Goal: Check status: Check status

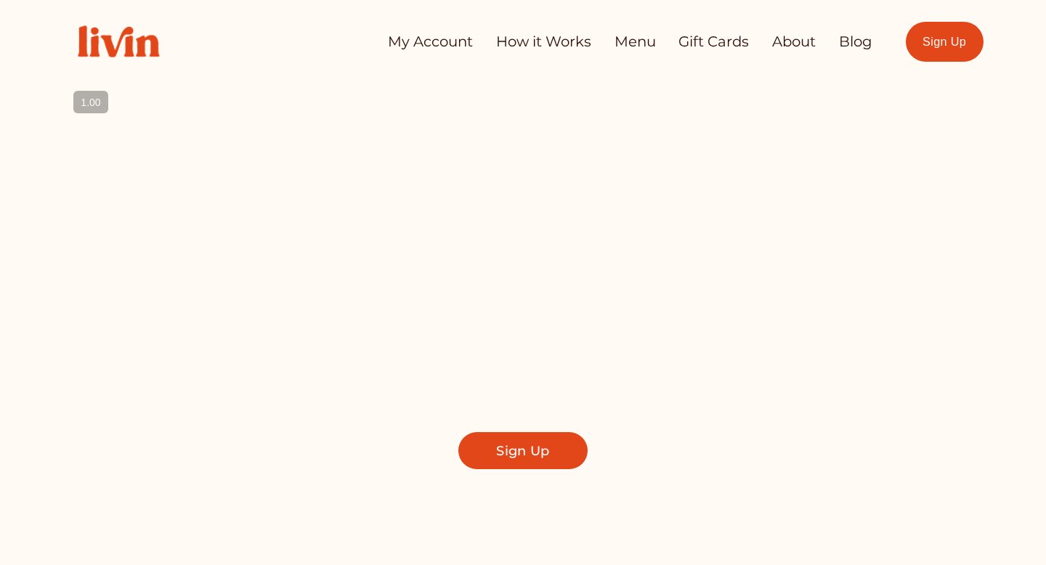
click at [434, 56] on div "My Account How it Works Menu Gift Cards About Blog" at bounding box center [466, 41] width 809 height 62
click at [425, 42] on link "My Account" at bounding box center [430, 42] width 85 height 28
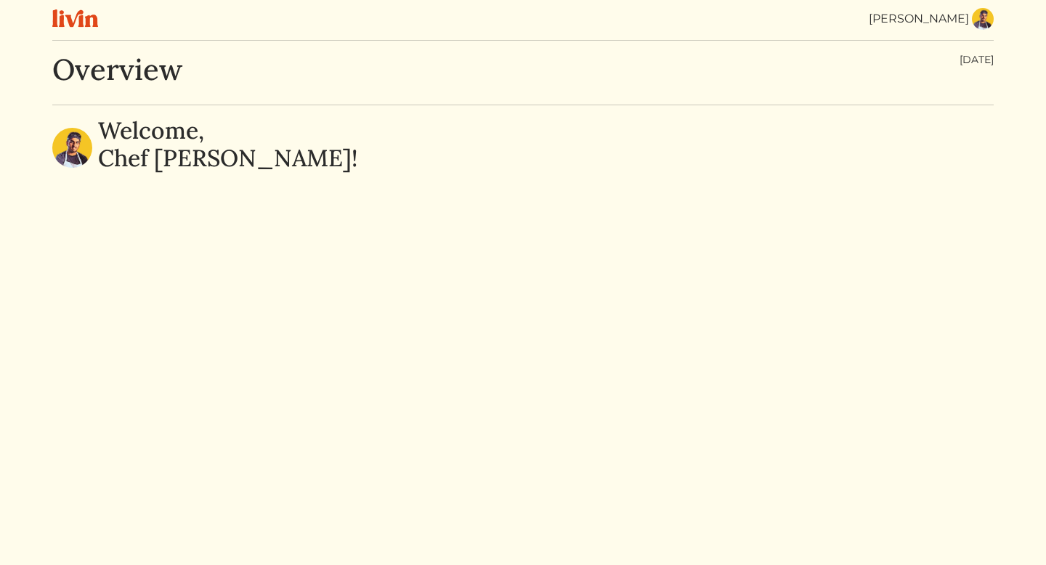
click at [982, 25] on img at bounding box center [983, 19] width 22 height 22
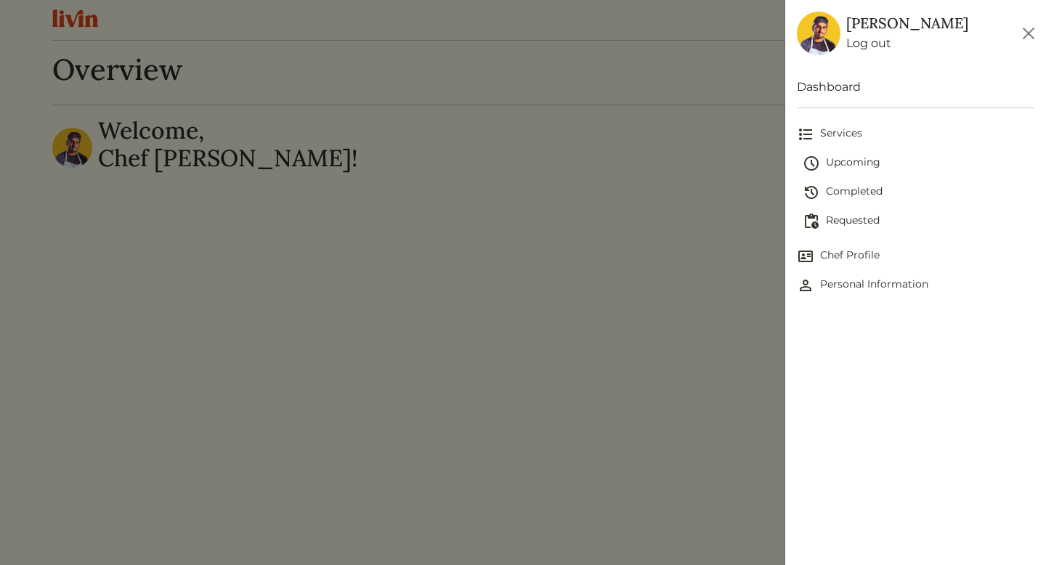
click at [846, 163] on span "Upcoming" at bounding box center [918, 163] width 232 height 17
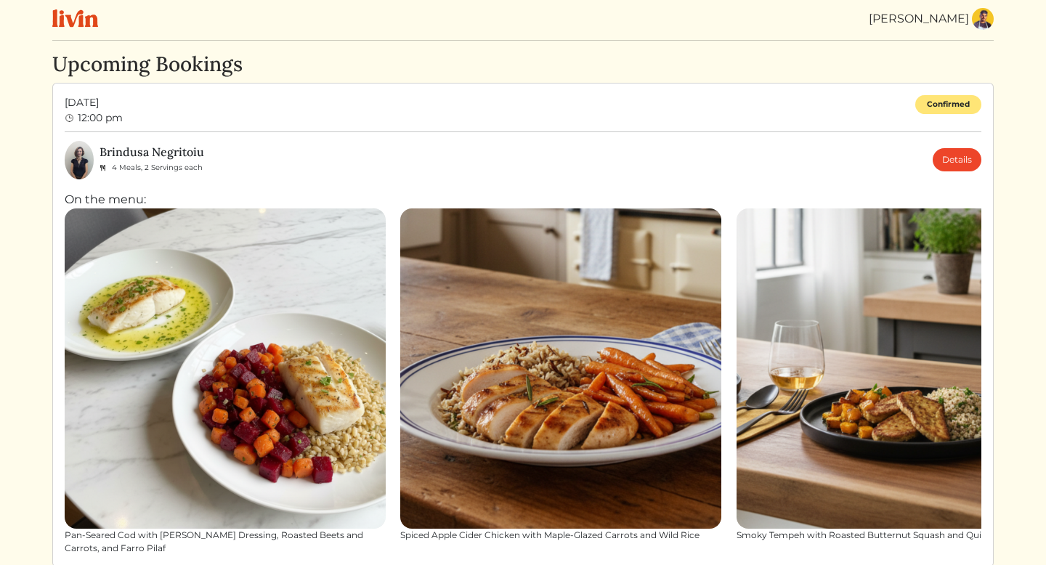
scroll to position [1, 0]
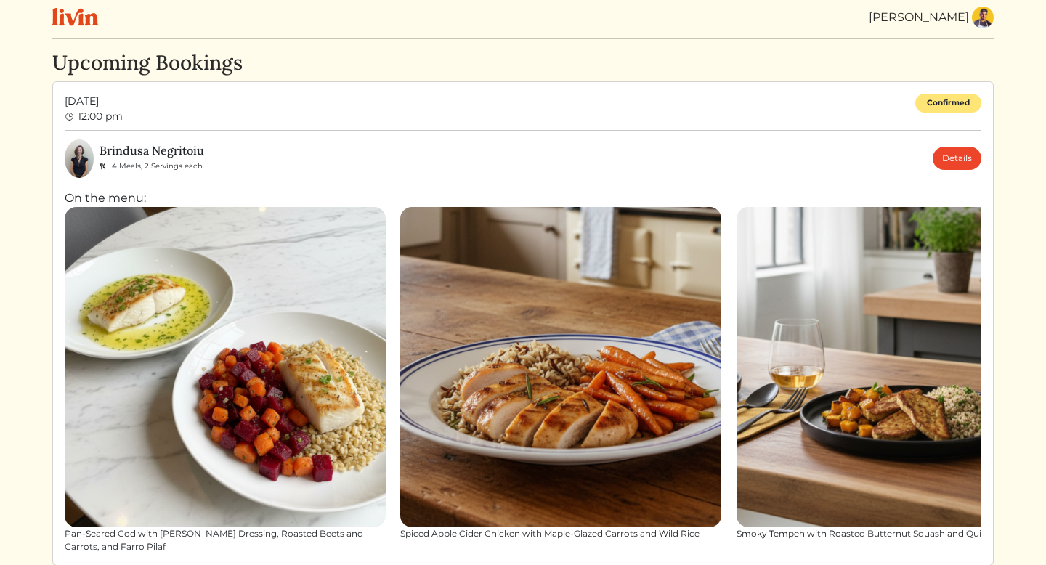
click at [545, 151] on div "Brindusa Negritoiu 4 Meals, 2 Servings each Details" at bounding box center [540, 158] width 882 height 29
click at [951, 162] on link "Details" at bounding box center [956, 158] width 49 height 23
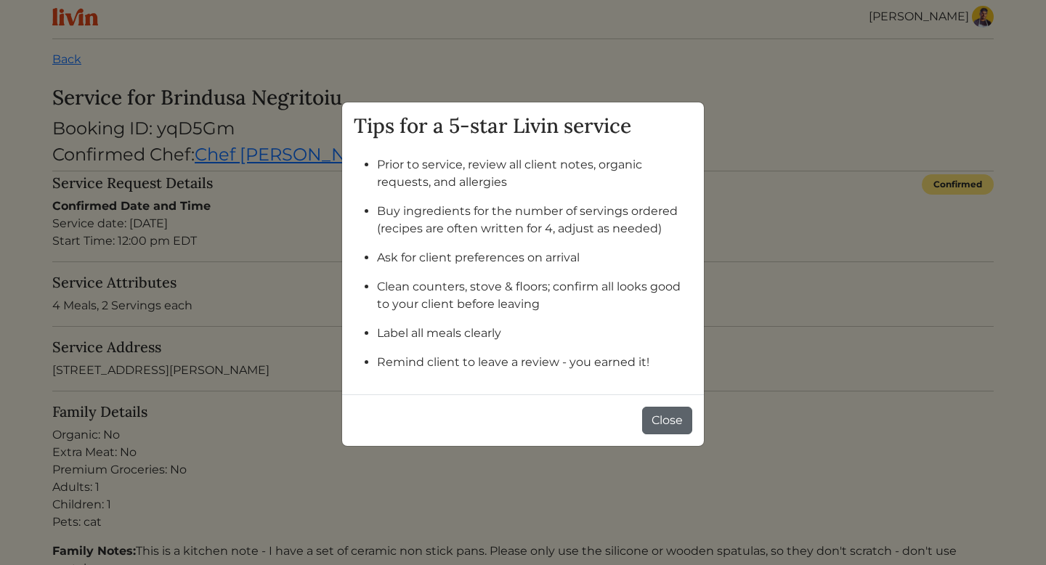
click at [669, 418] on button "Close" at bounding box center [667, 421] width 50 height 28
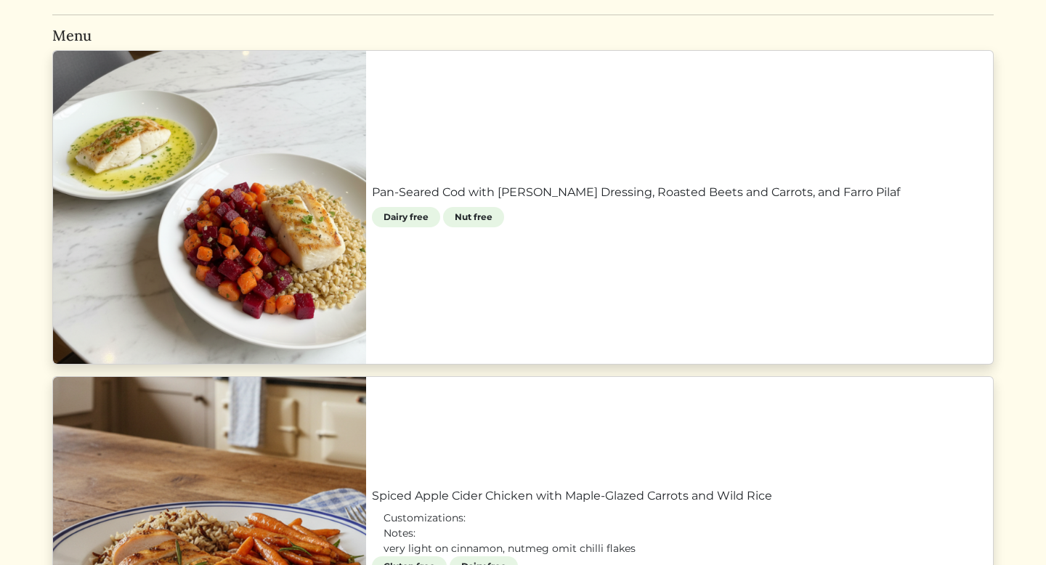
scroll to position [778, 0]
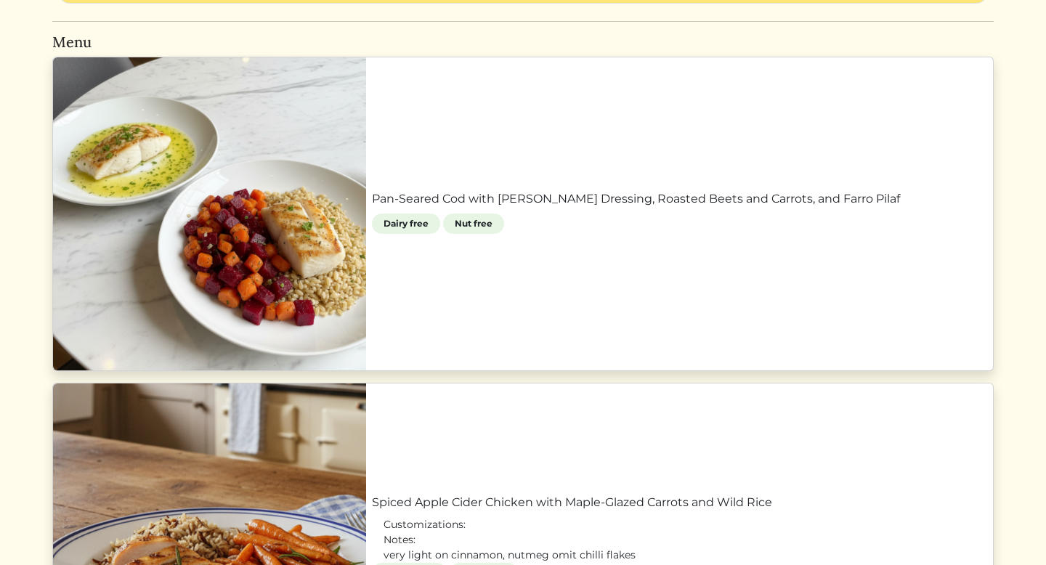
click at [531, 193] on link "Pan-Seared Cod with [PERSON_NAME] Dressing, Roasted Beets and Carrots, and Farr…" at bounding box center [679, 198] width 615 height 17
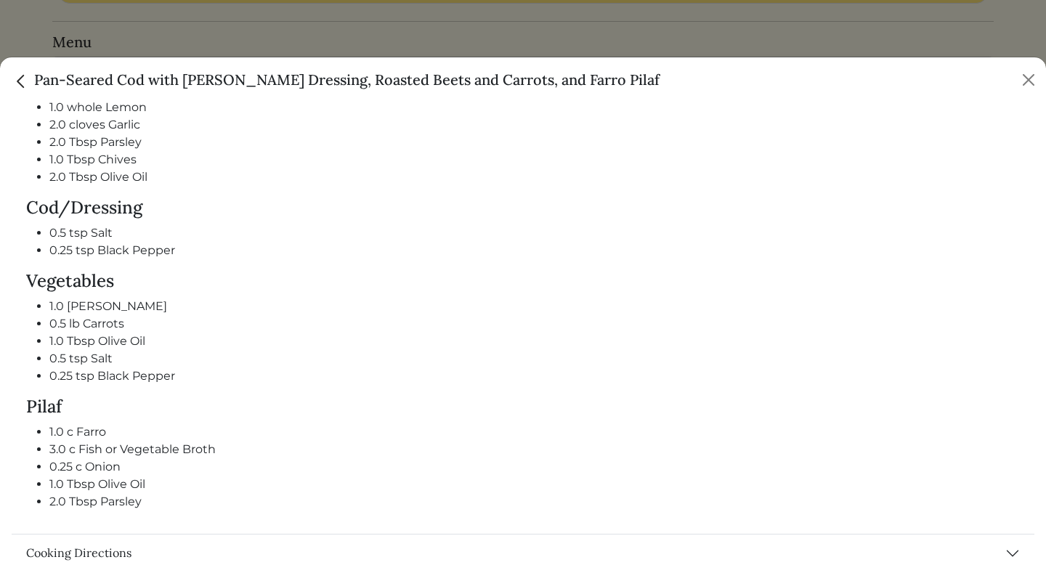
scroll to position [770, 0]
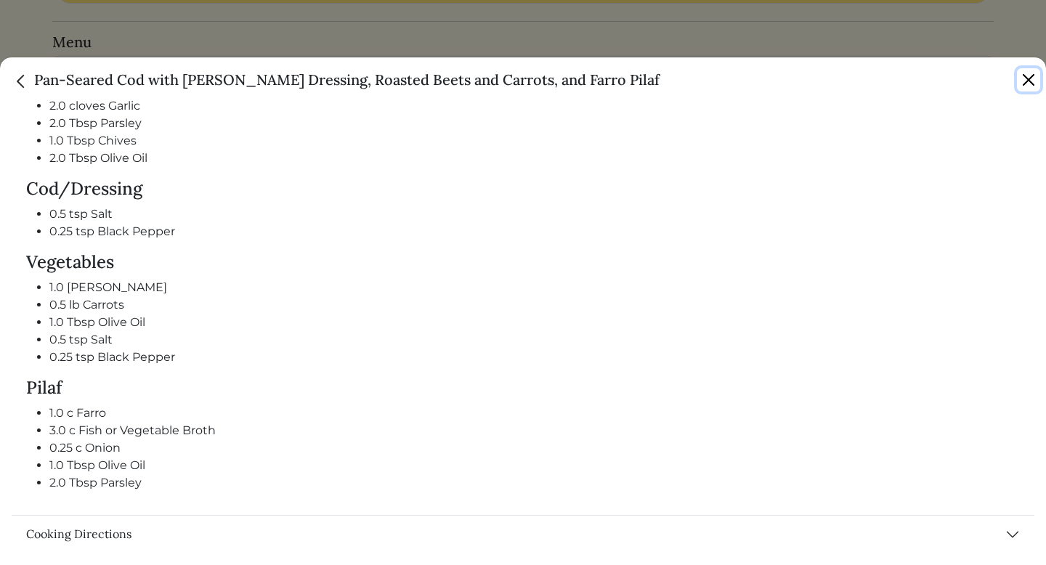
click at [1033, 78] on button "Close" at bounding box center [1028, 79] width 23 height 23
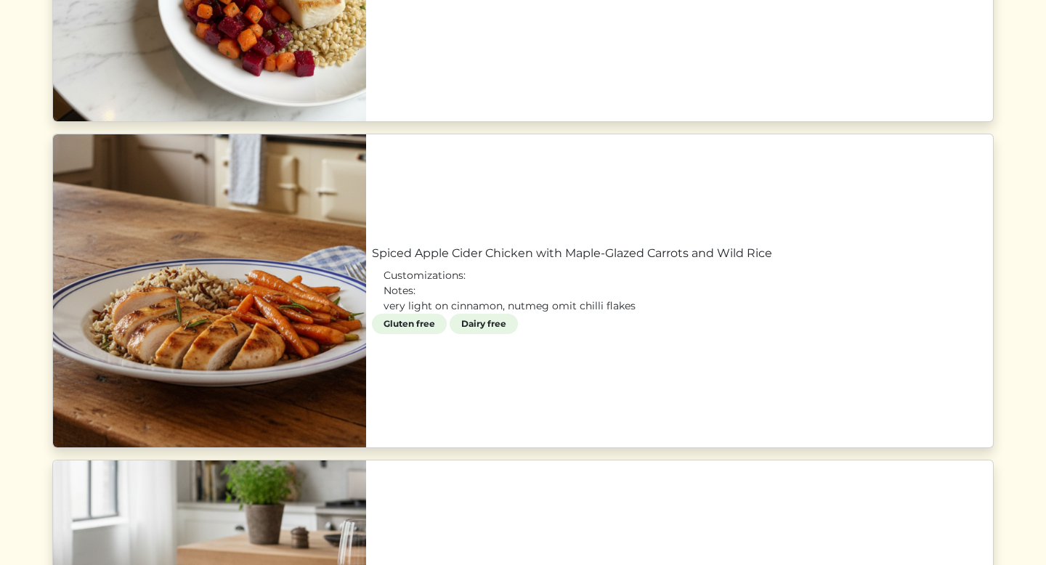
scroll to position [1030, 0]
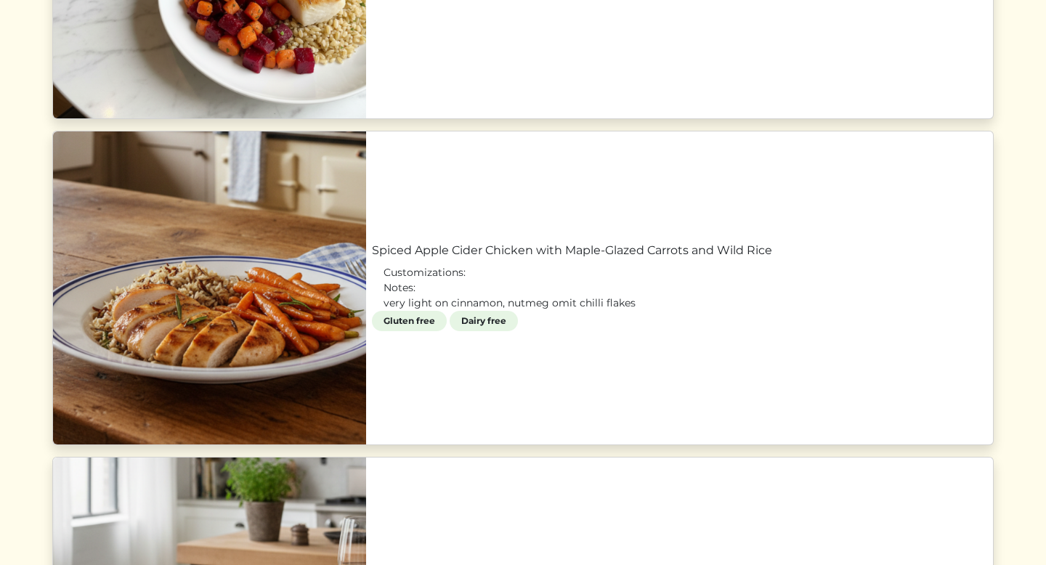
click at [529, 259] on link "Spiced Apple Cider Chicken with Maple-Glazed Carrots and Wild Rice" at bounding box center [679, 250] width 615 height 17
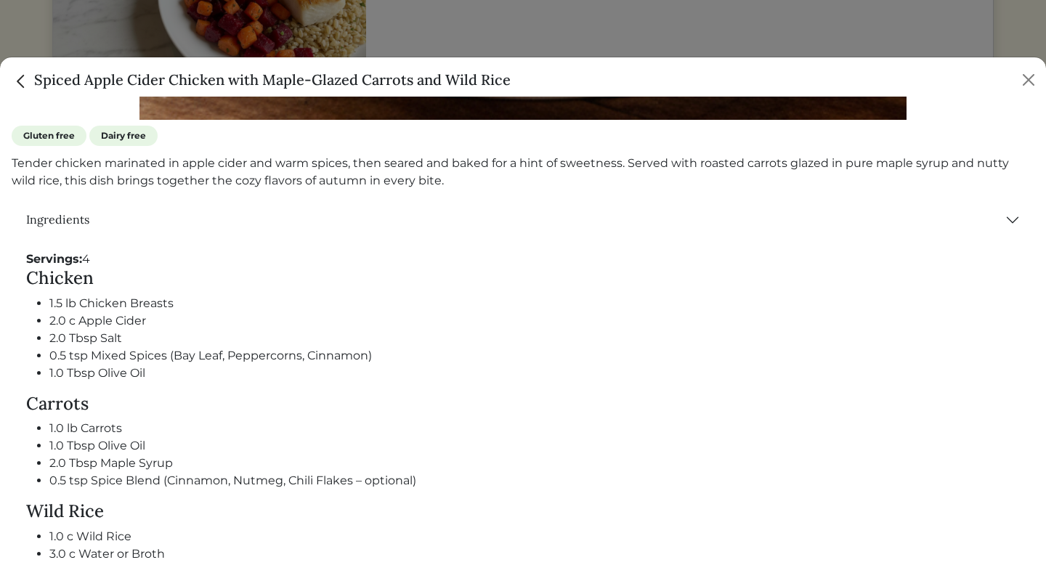
scroll to position [565, 0]
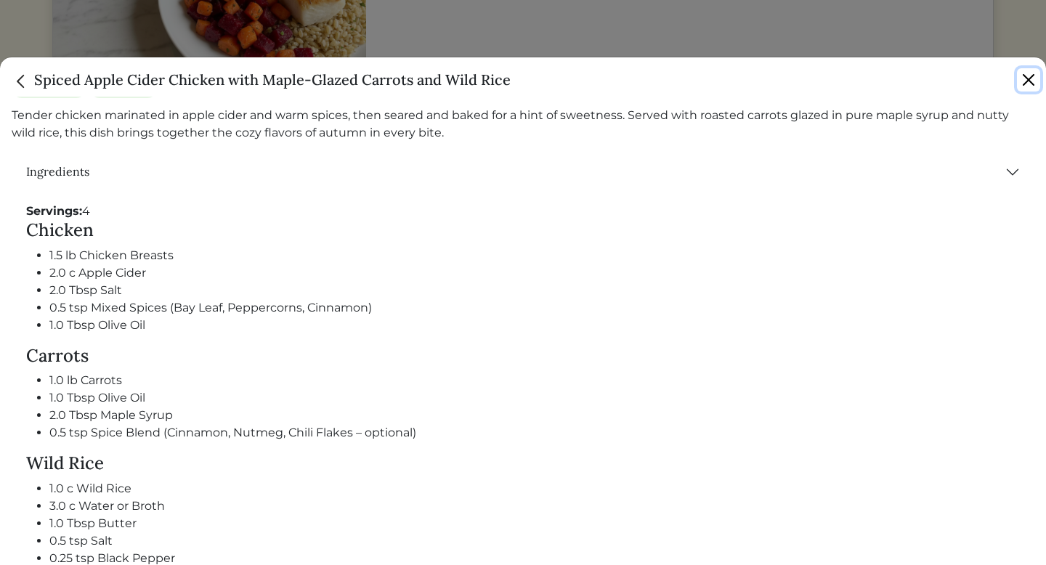
click at [1024, 73] on button "Close" at bounding box center [1028, 79] width 23 height 23
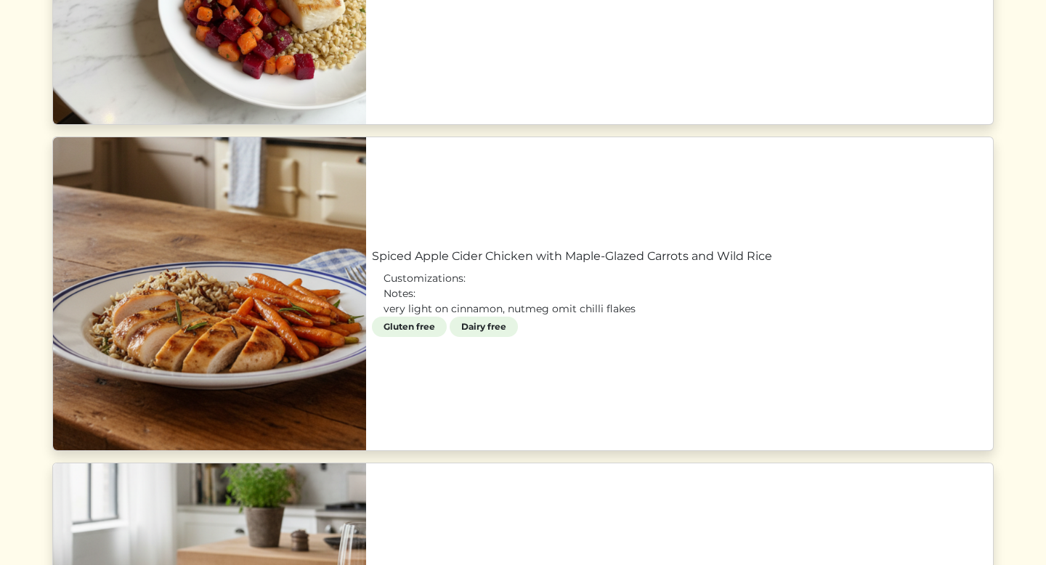
scroll to position [1017, 0]
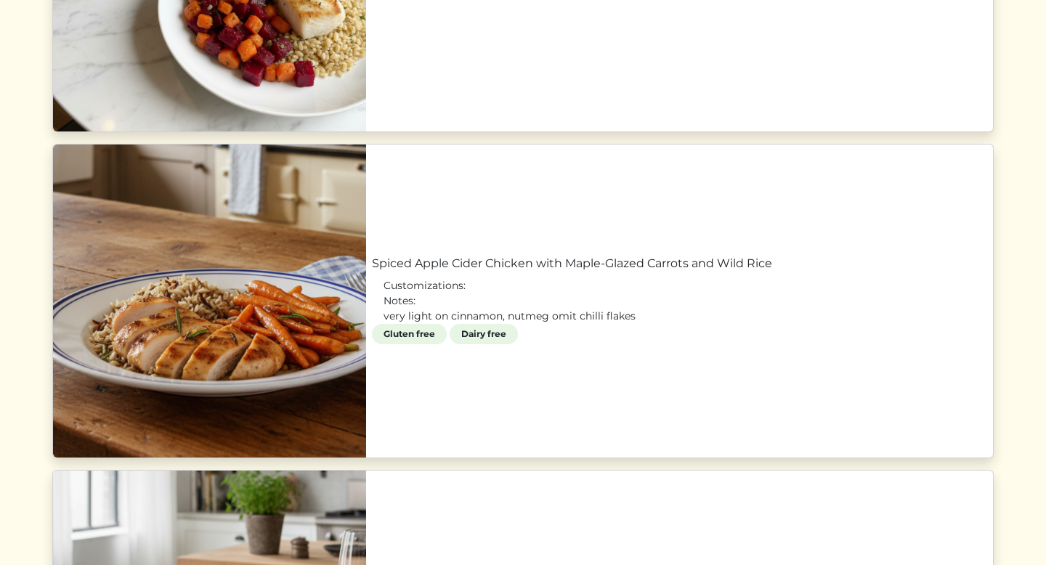
click at [512, 272] on link "Spiced Apple Cider Chicken with Maple-Glazed Carrots and Wild Rice" at bounding box center [679, 263] width 615 height 17
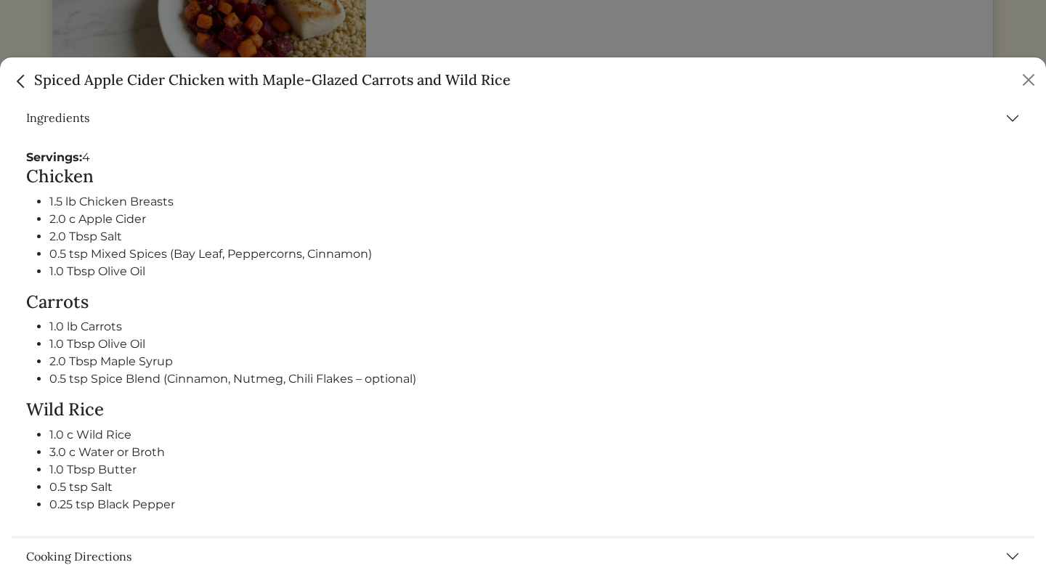
scroll to position [623, 0]
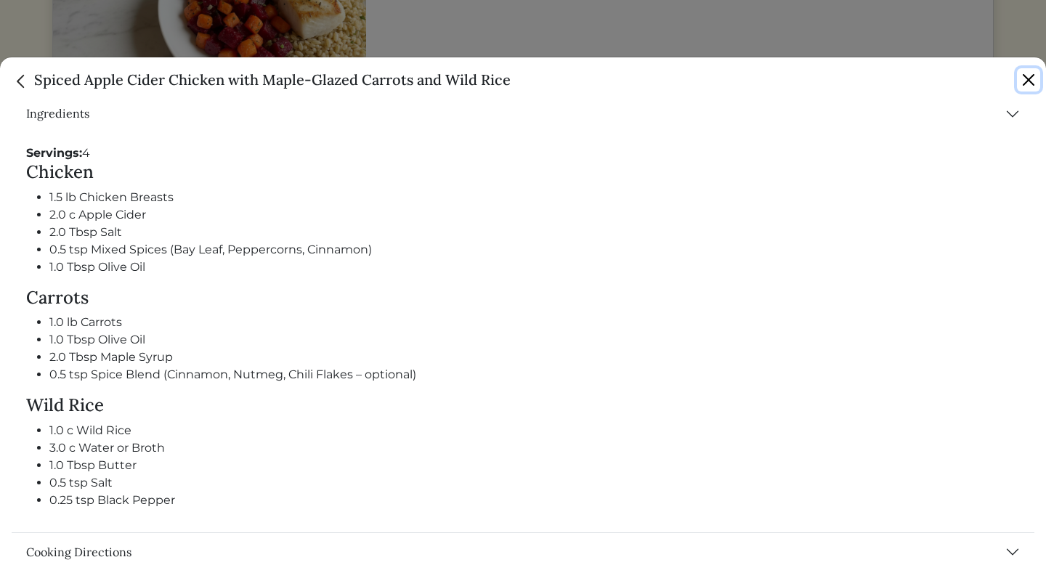
click at [1028, 76] on button "Close" at bounding box center [1028, 79] width 23 height 23
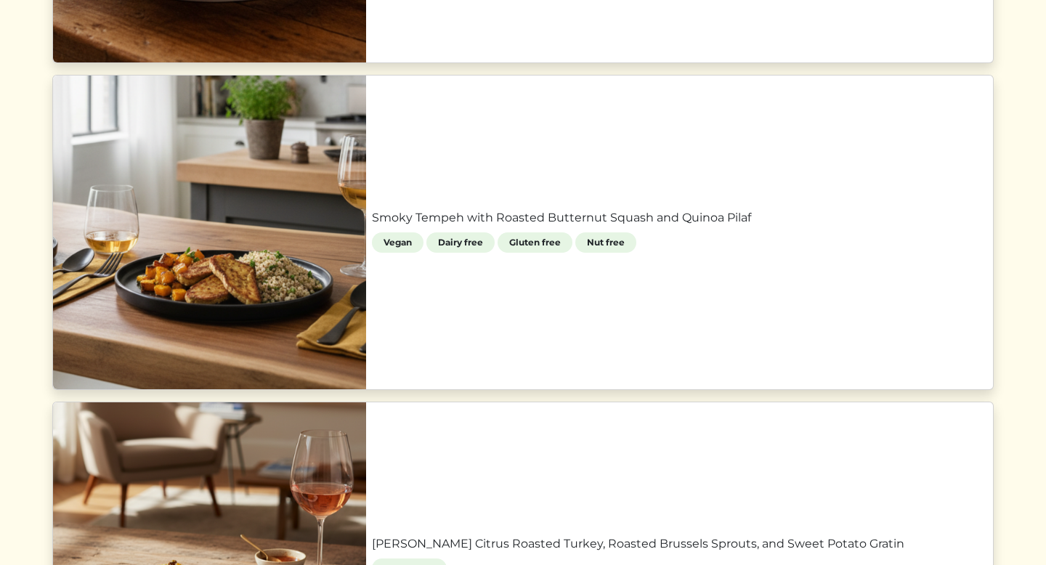
scroll to position [1422, 0]
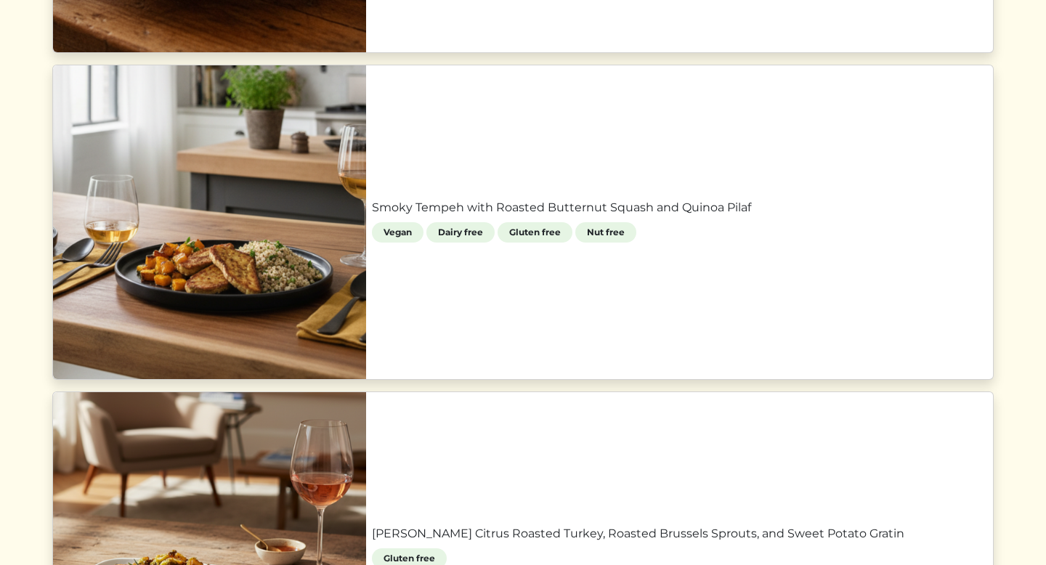
click at [618, 199] on link "Smoky Tempeh with Roasted Butternut Squash and Quinoa Pilaf" at bounding box center [679, 207] width 615 height 17
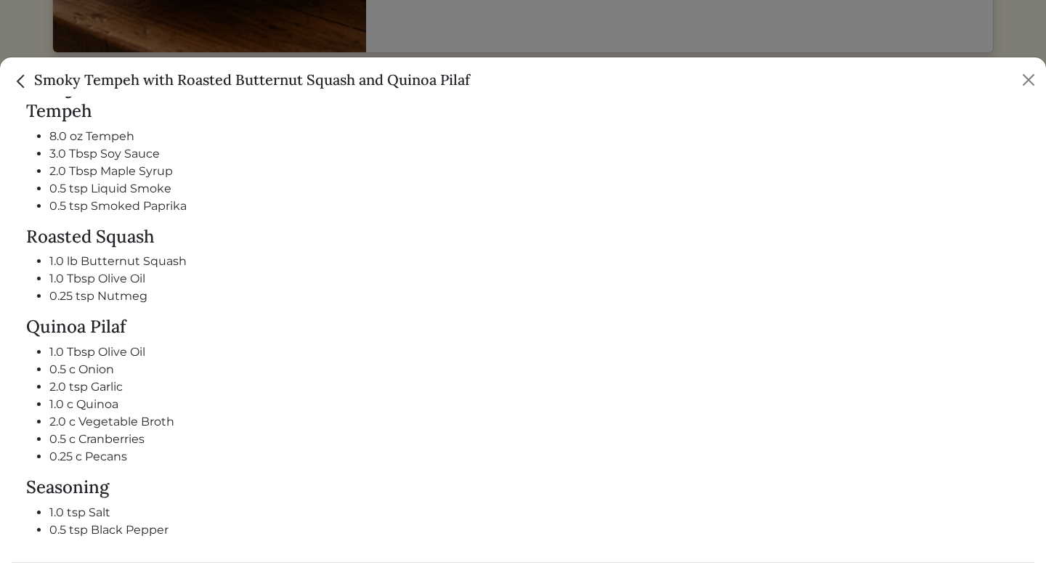
scroll to position [714, 0]
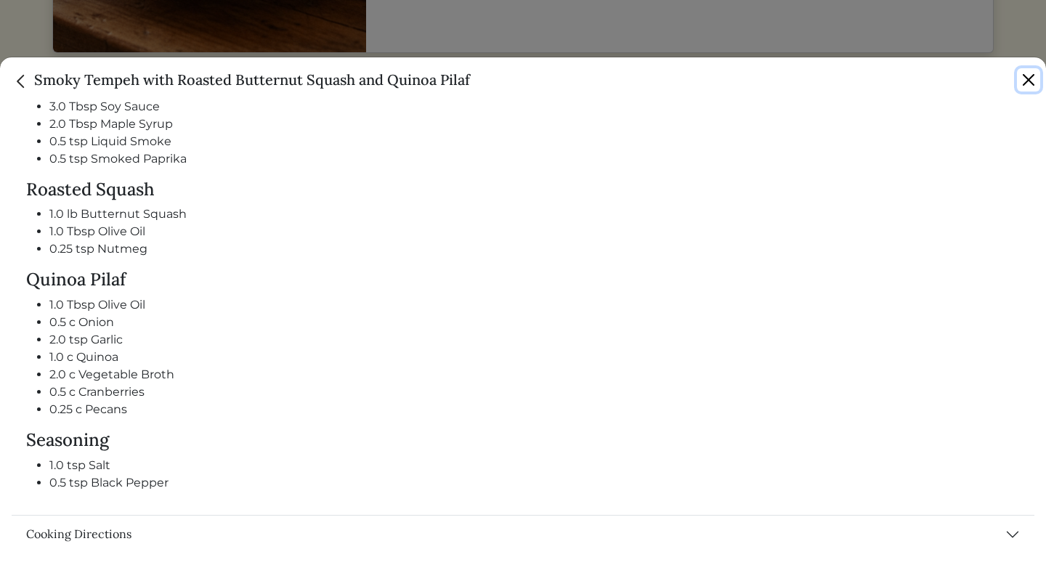
click at [1030, 77] on button "Close" at bounding box center [1028, 79] width 23 height 23
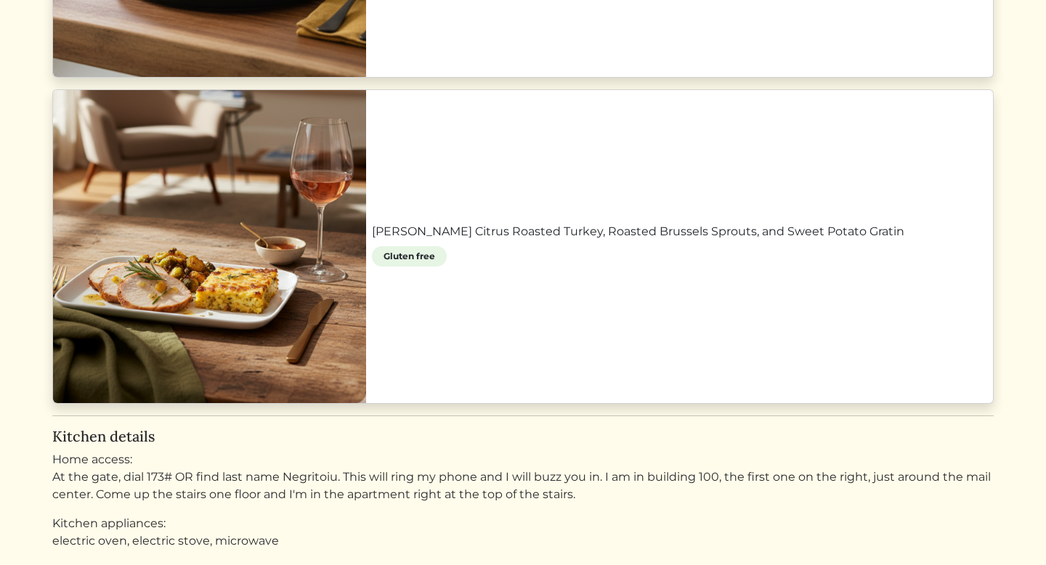
scroll to position [1748, 0]
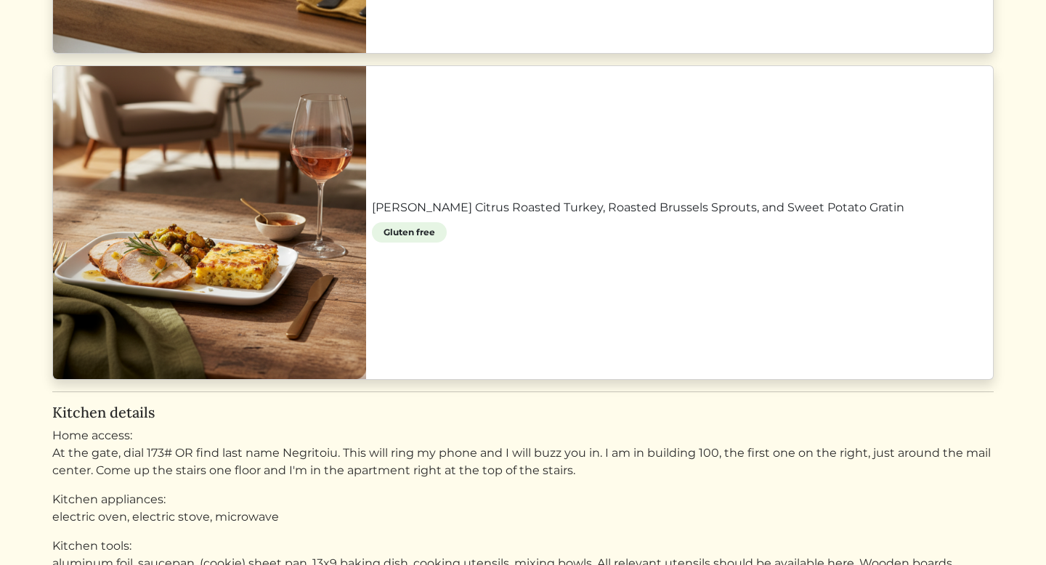
click at [624, 207] on link "[PERSON_NAME] Citrus Roasted Turkey, Roasted Brussels Sprouts, and Sweet Potato…" at bounding box center [679, 207] width 615 height 17
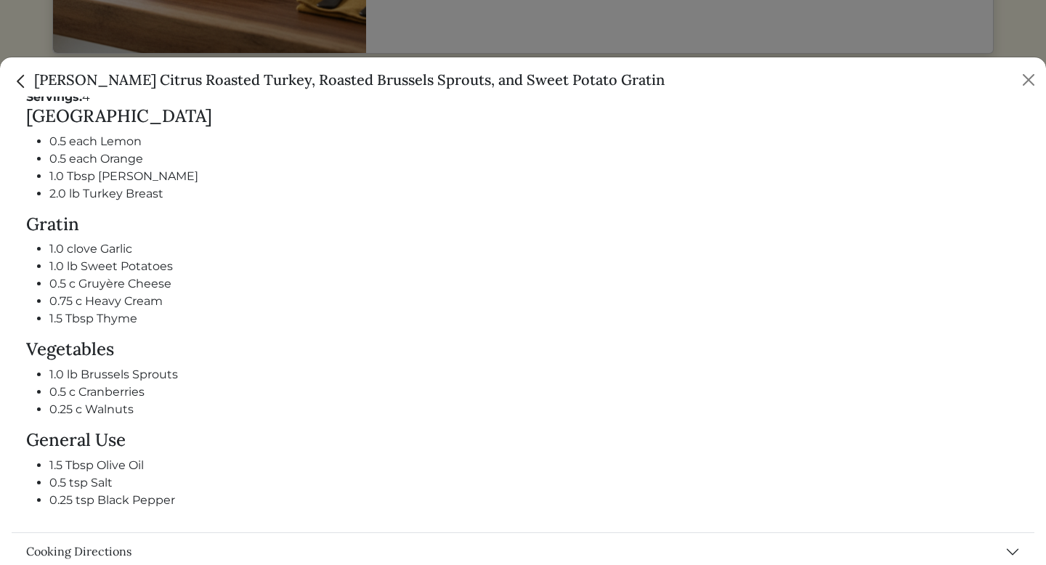
scroll to position [678, 0]
click at [1032, 76] on button "Close" at bounding box center [1028, 79] width 23 height 23
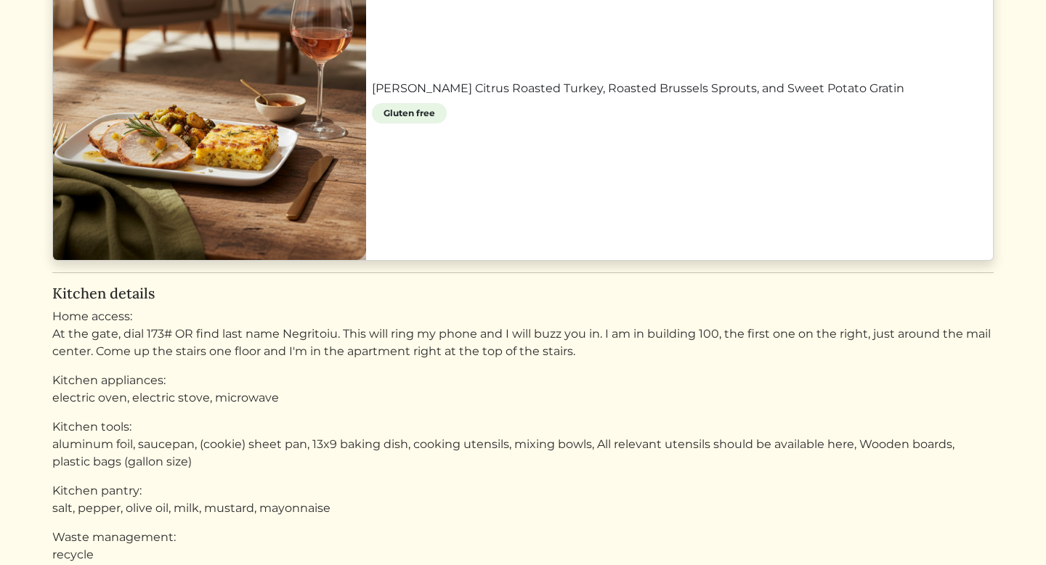
scroll to position [1929, 0]
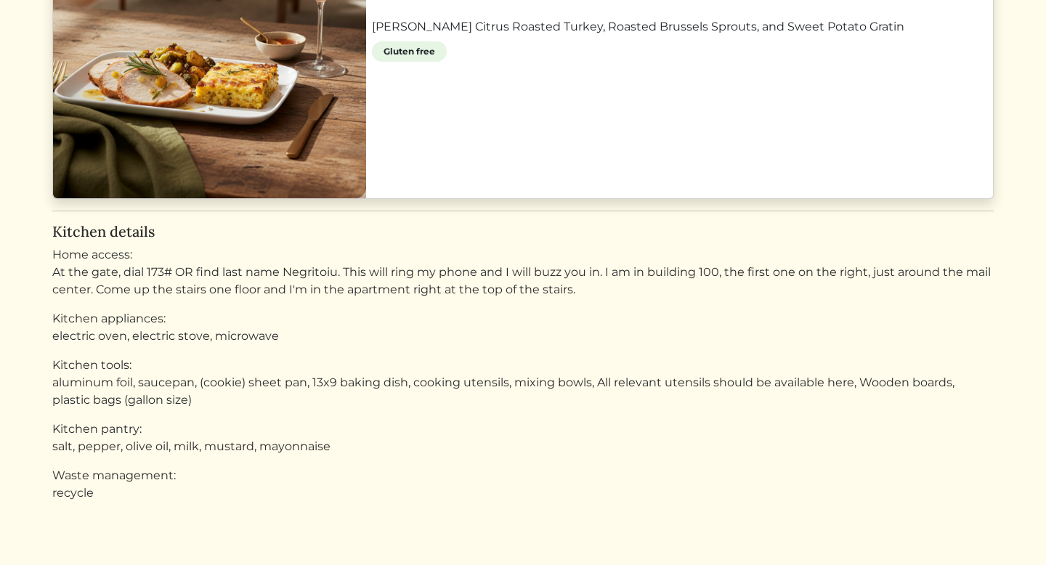
click at [626, 36] on link "[PERSON_NAME] Citrus Roasted Turkey, Roasted Brussels Sprouts, and Sweet Potato…" at bounding box center [679, 26] width 615 height 17
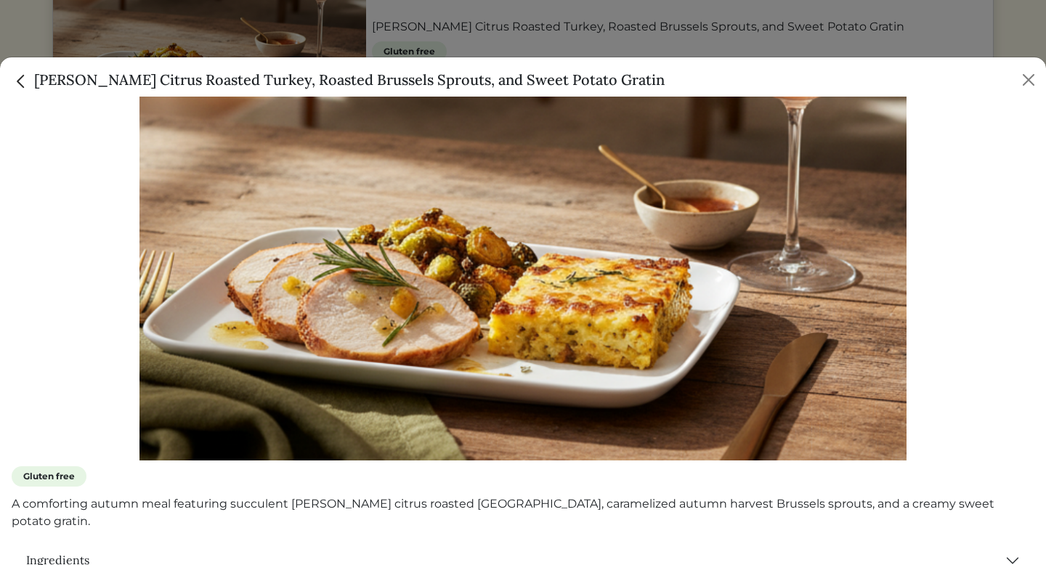
scroll to position [679, 0]
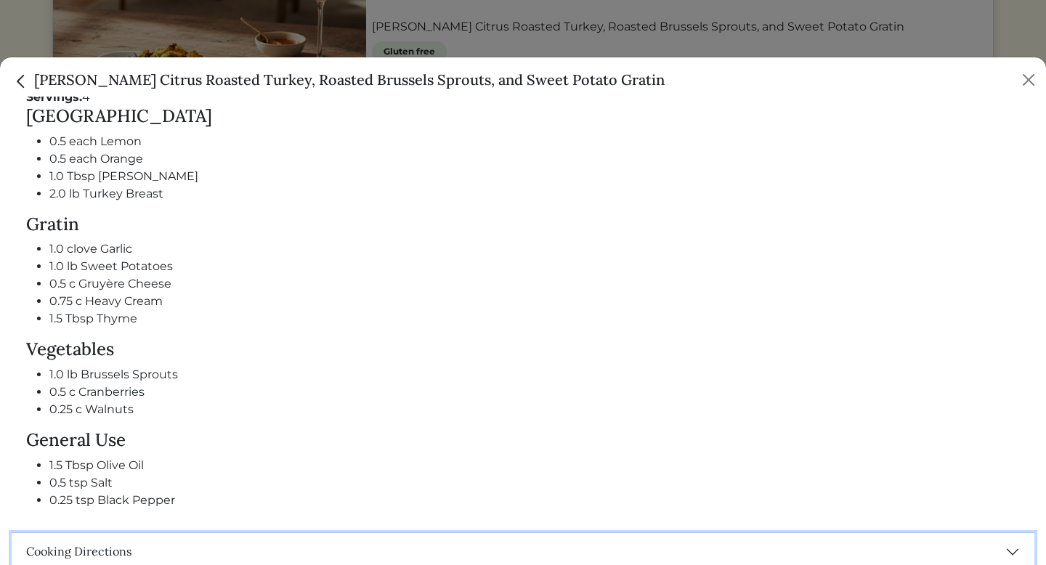
click at [154, 545] on button "Cooking Directions" at bounding box center [523, 552] width 1022 height 38
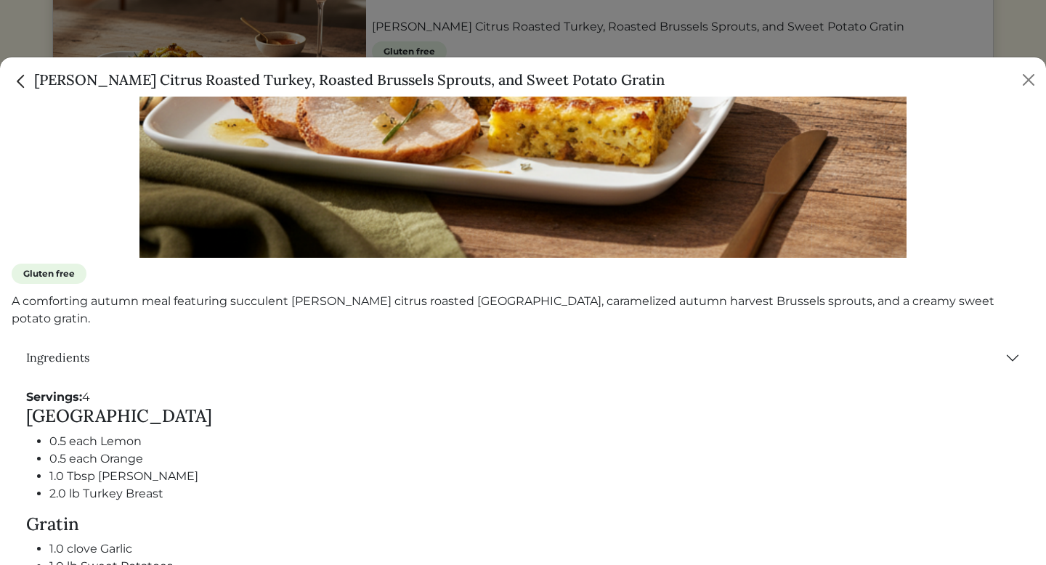
scroll to position [0, 0]
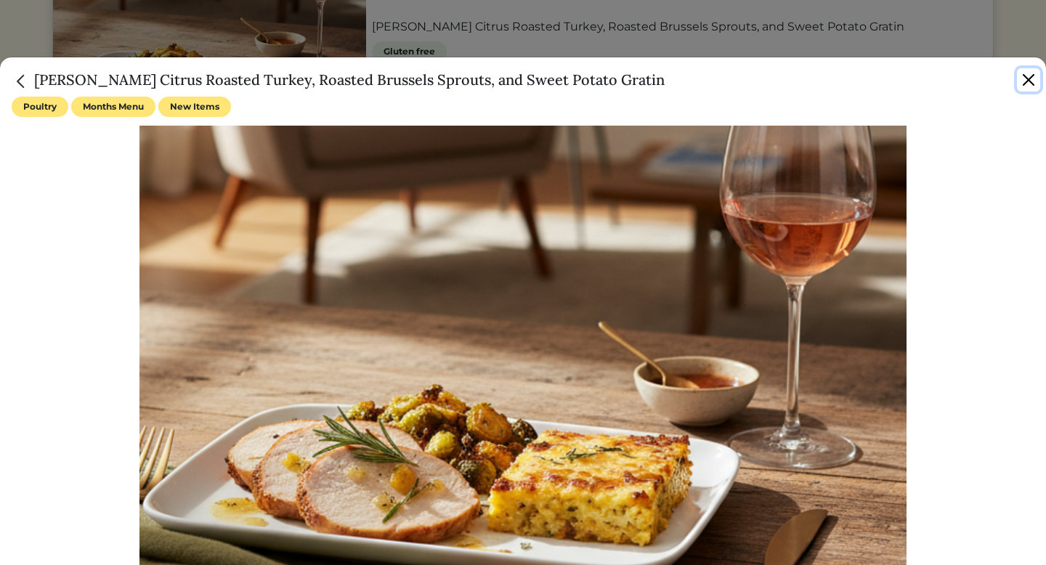
click at [1033, 80] on button "Close" at bounding box center [1028, 79] width 23 height 23
